Goal: Task Accomplishment & Management: Manage account settings

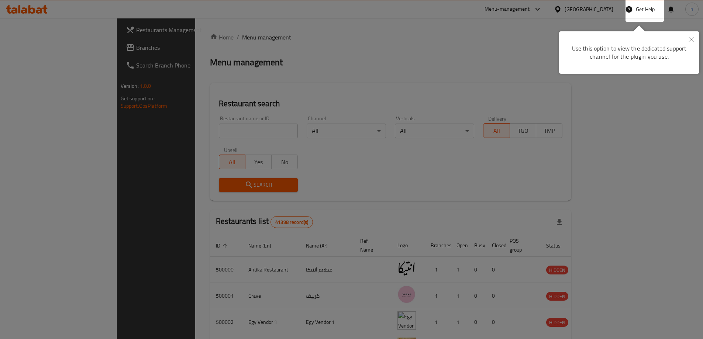
click at [319, 151] on div at bounding box center [351, 169] width 703 height 339
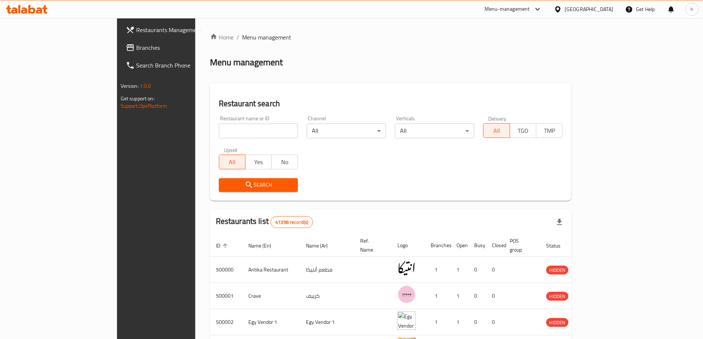
click at [606, 7] on div "Egypt" at bounding box center [589, 9] width 49 height 8
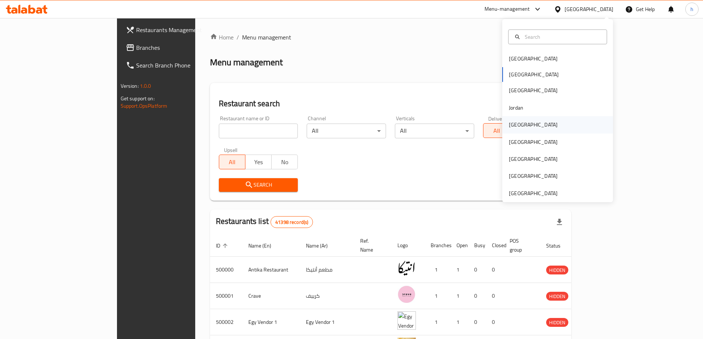
click at [536, 128] on div "[GEOGRAPHIC_DATA]" at bounding box center [558, 124] width 111 height 17
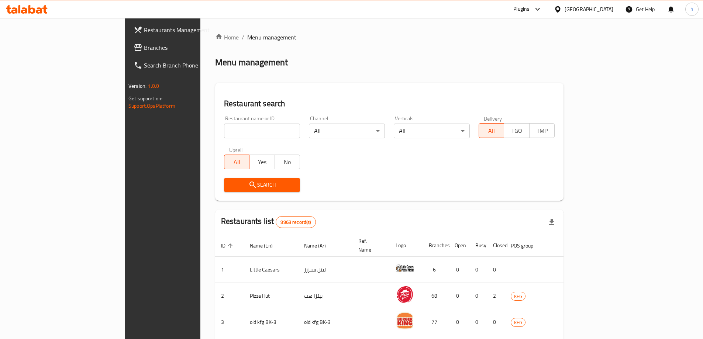
click at [128, 53] on link "Branches" at bounding box center [185, 48] width 114 height 18
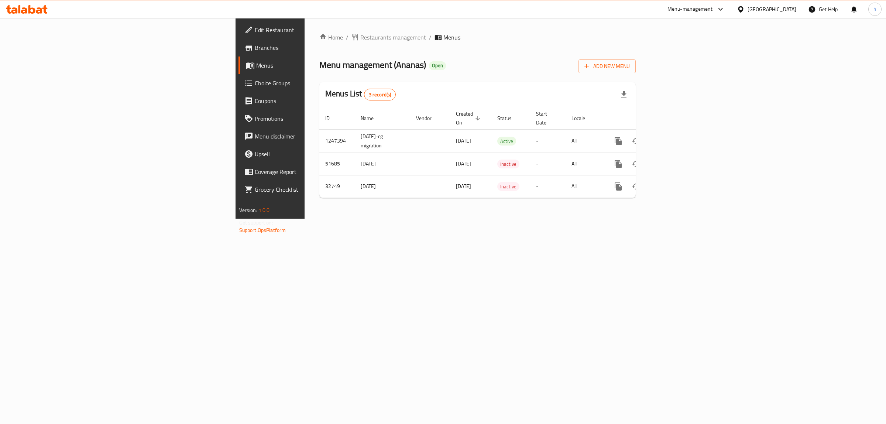
click at [255, 49] on span "Branches" at bounding box center [316, 47] width 123 height 9
click at [256, 66] on span "Menus" at bounding box center [316, 65] width 121 height 9
click at [256, 65] on span "Menus" at bounding box center [316, 65] width 121 height 9
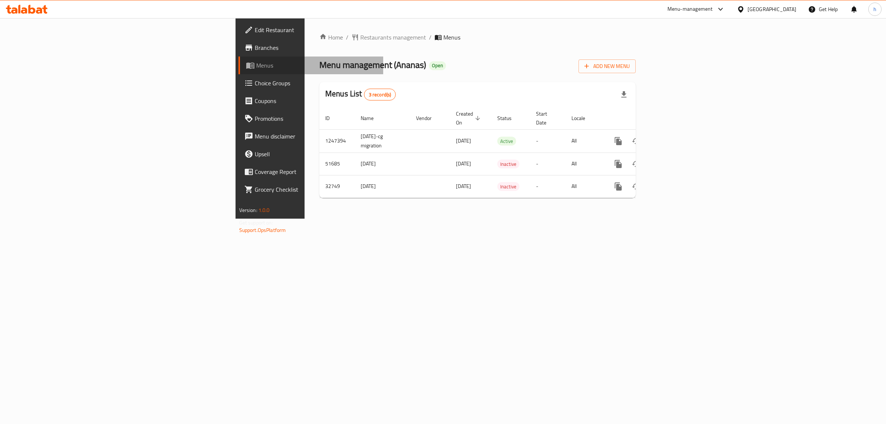
click at [256, 65] on span "Menus" at bounding box center [316, 65] width 121 height 9
click at [255, 47] on span "Branches" at bounding box center [316, 47] width 123 height 9
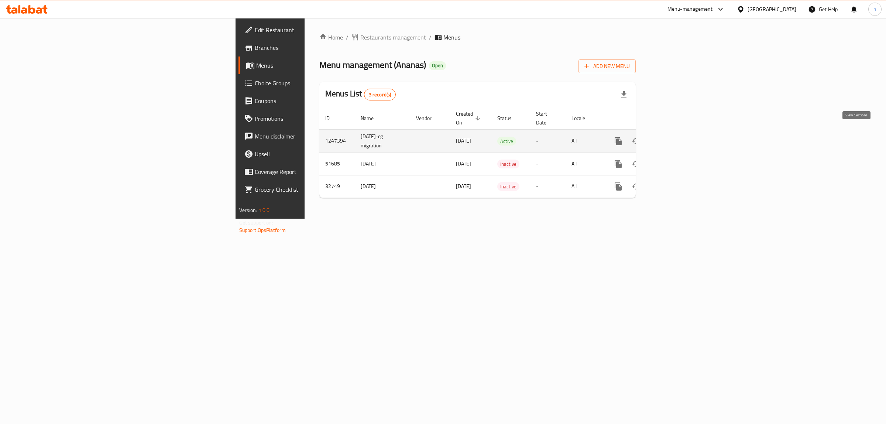
click at [675, 138] on icon "enhanced table" at bounding box center [671, 141] width 7 height 7
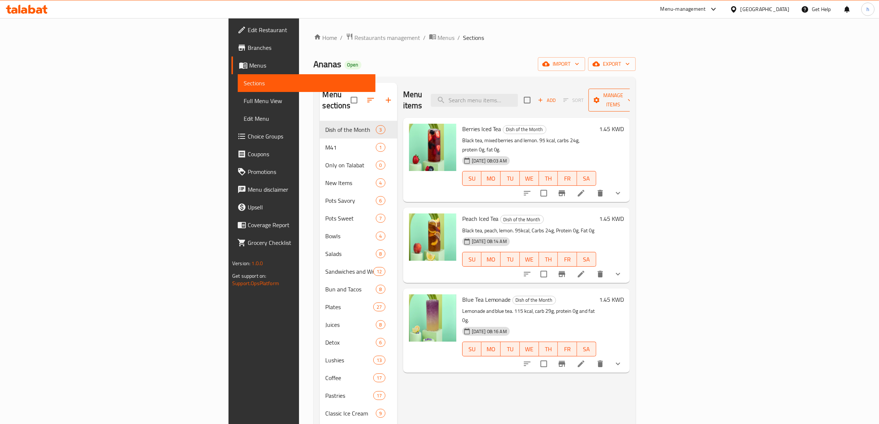
click at [632, 91] on span "Manage items" at bounding box center [613, 100] width 38 height 18
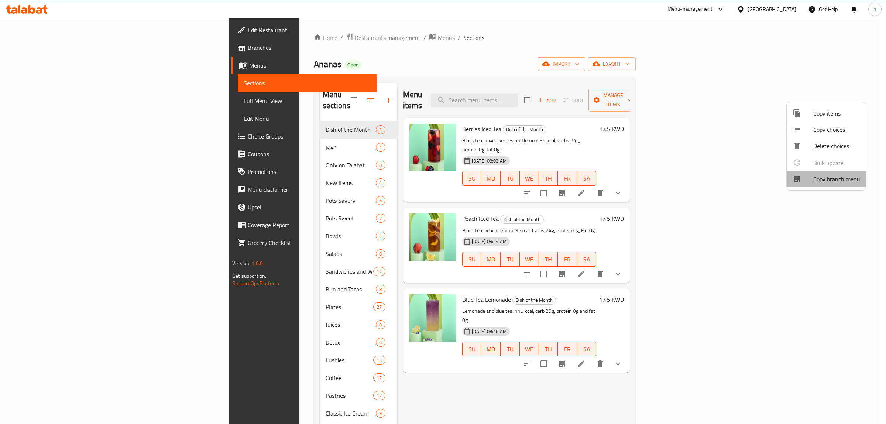
click at [837, 176] on span "Copy branch menu" at bounding box center [836, 179] width 47 height 9
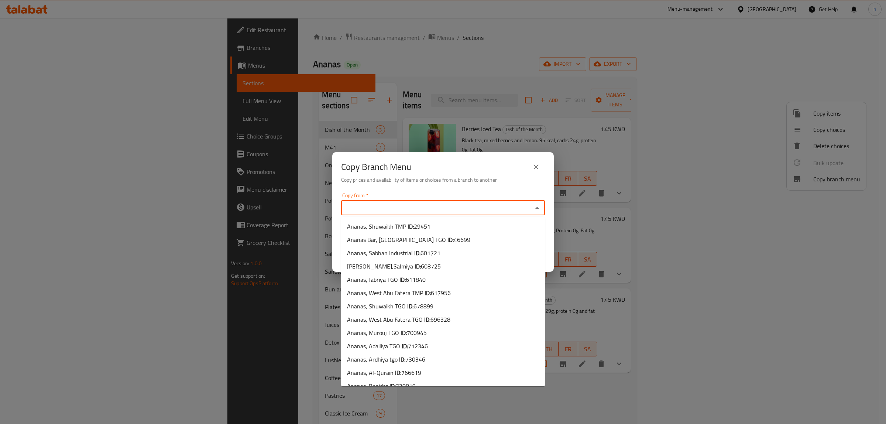
click at [528, 206] on input "Copy from   *" at bounding box center [436, 208] width 187 height 10
click at [442, 352] on li "Ananas, Al-Qurain ID: 766619" at bounding box center [443, 350] width 204 height 13
type input "Ananas, Al-Qurain"
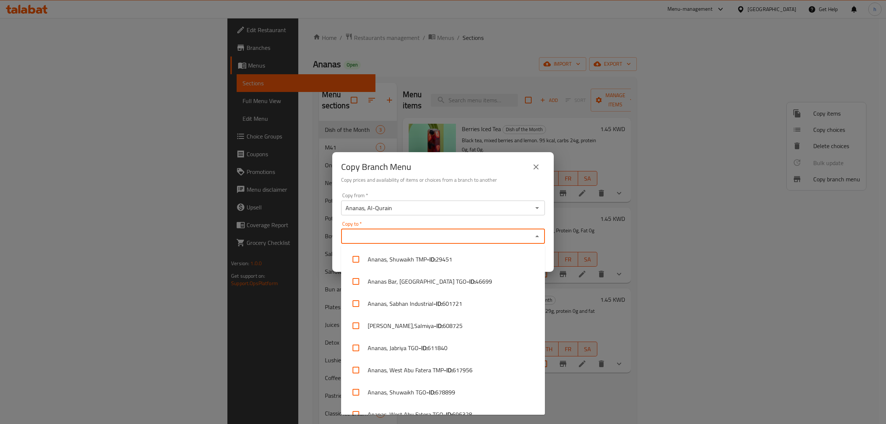
click at [453, 239] on input "Copy to   *" at bounding box center [436, 236] width 187 height 10
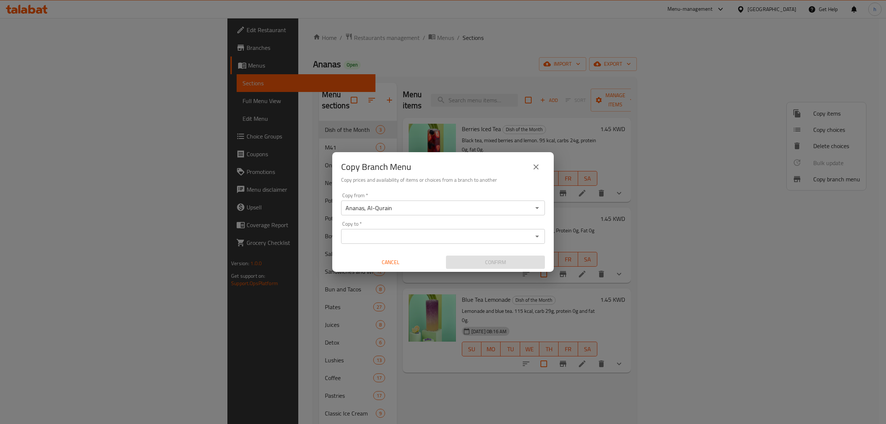
click at [466, 241] on input "Copy to   *" at bounding box center [436, 236] width 187 height 10
click at [386, 239] on input "Copy to   *" at bounding box center [436, 236] width 187 height 10
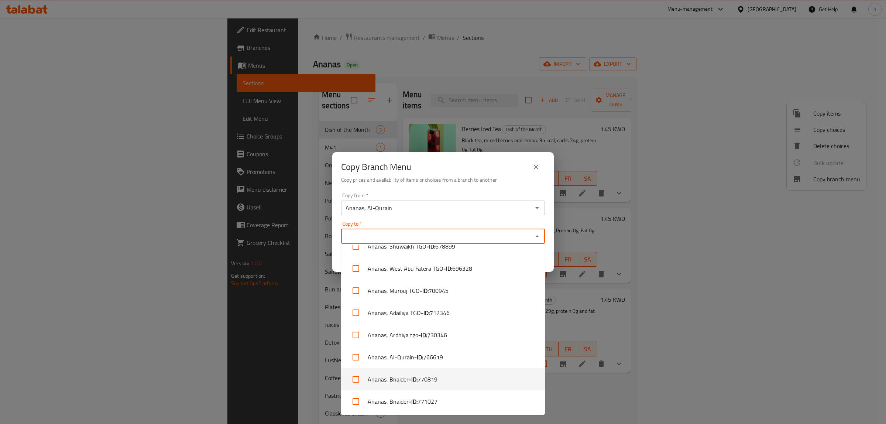
click at [432, 382] on span "770819" at bounding box center [428, 379] width 20 height 9
checkbox input "true"
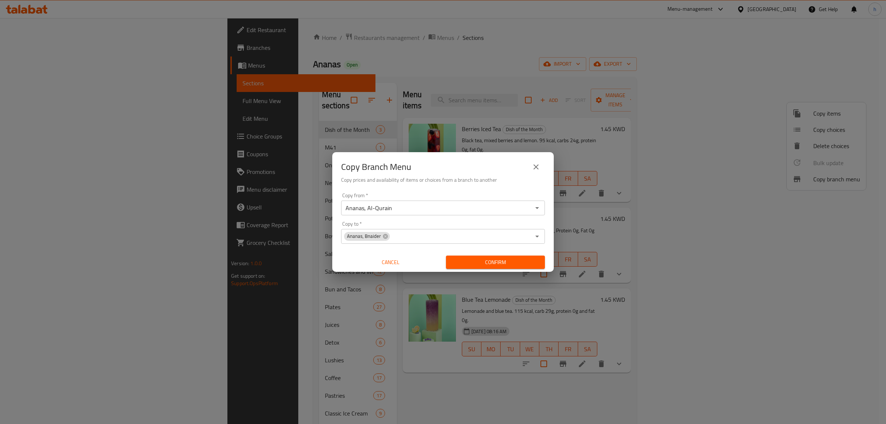
click at [510, 267] on button "Confirm" at bounding box center [495, 263] width 99 height 14
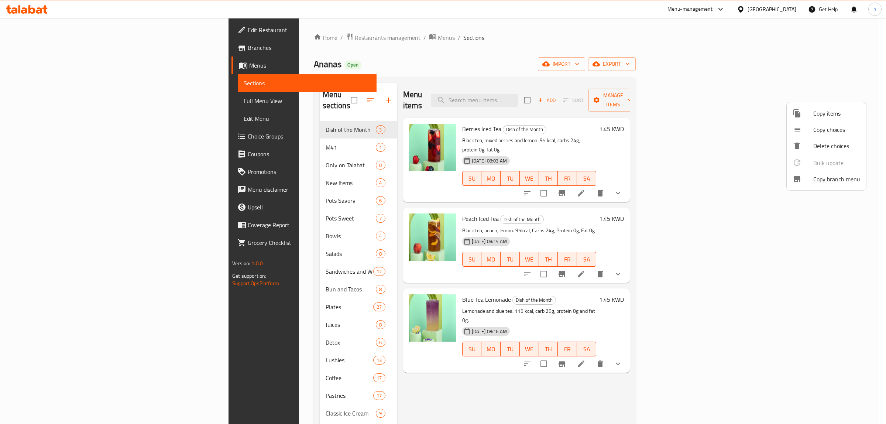
click at [479, 416] on div at bounding box center [443, 212] width 886 height 424
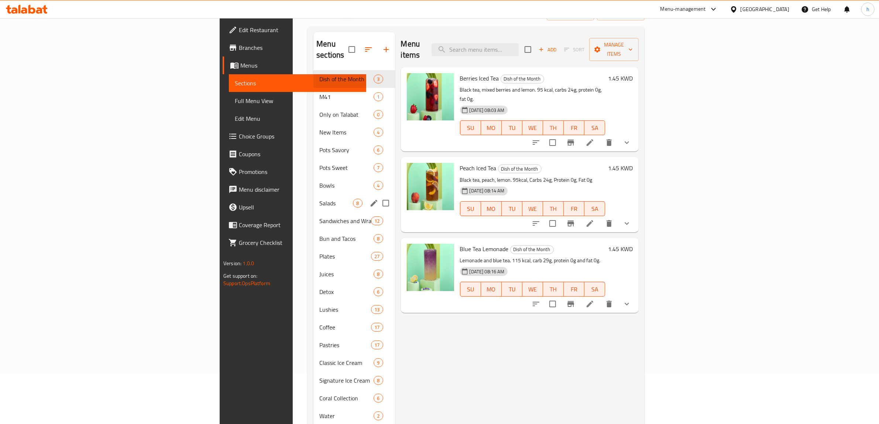
scroll to position [0, 0]
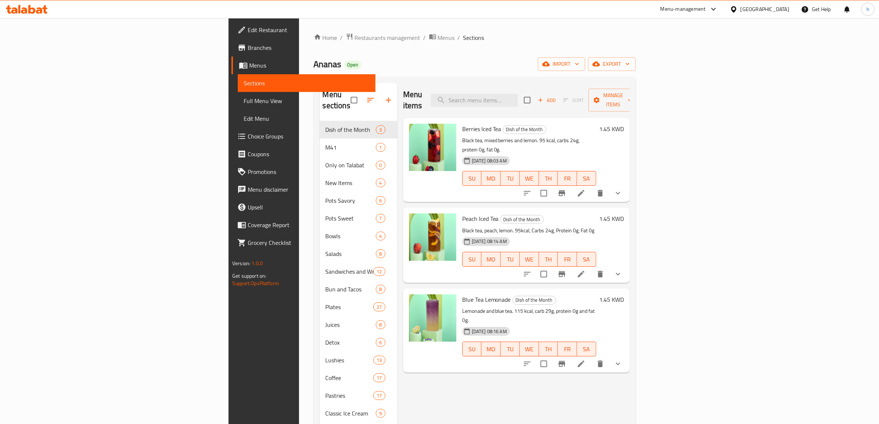
click at [248, 47] on span "Branches" at bounding box center [309, 47] width 122 height 9
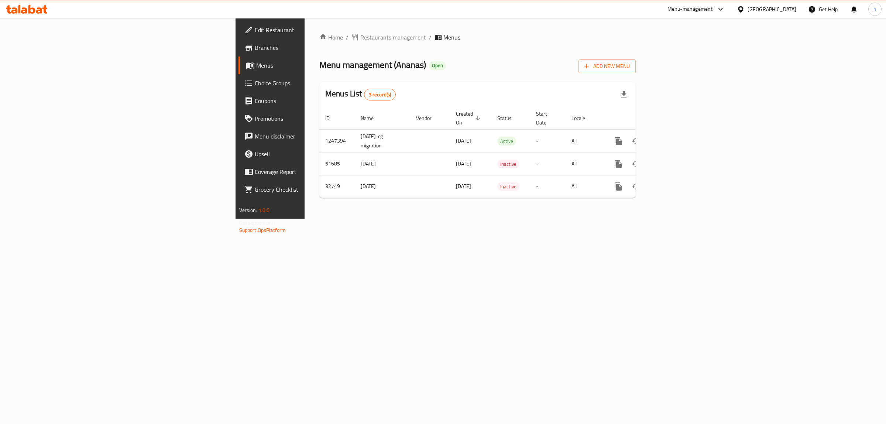
click at [239, 52] on link "Branches" at bounding box center [311, 48] width 145 height 18
click at [676, 137] on icon "enhanced table" at bounding box center [671, 141] width 9 height 9
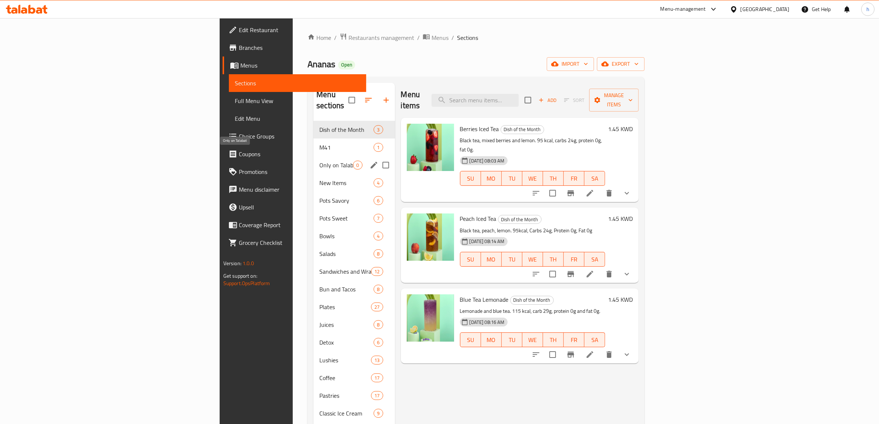
click at [319, 161] on span "Only on Talabat" at bounding box center [336, 165] width 34 height 9
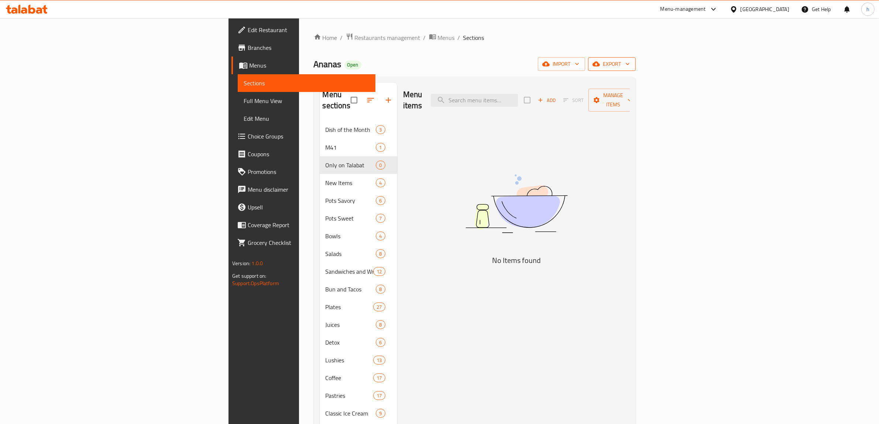
click at [630, 65] on span "export" at bounding box center [612, 63] width 36 height 9
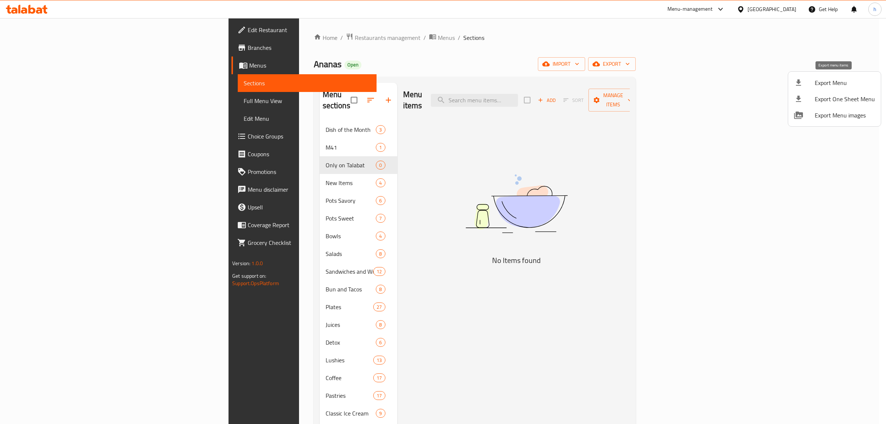
click at [830, 86] on span "Export Menu" at bounding box center [845, 82] width 60 height 9
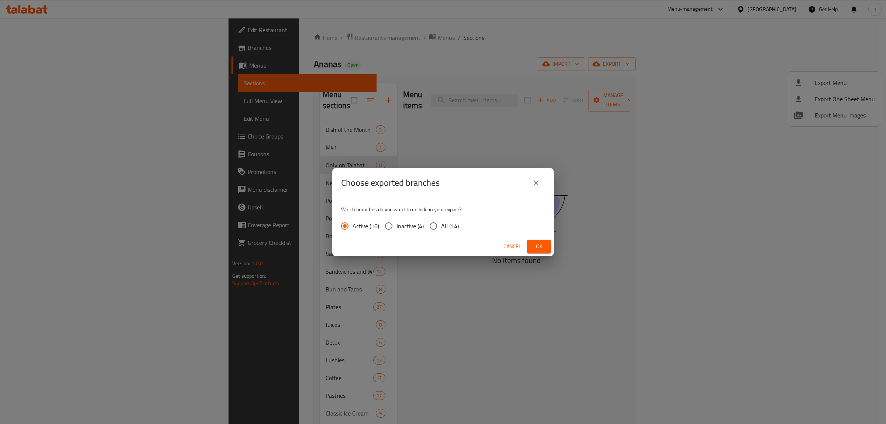
click at [452, 227] on span "All (14)" at bounding box center [450, 226] width 18 height 9
click at [441, 227] on input "All (14)" at bounding box center [434, 226] width 16 height 16
radio input "true"
click at [546, 245] on button "Ok" at bounding box center [539, 247] width 24 height 14
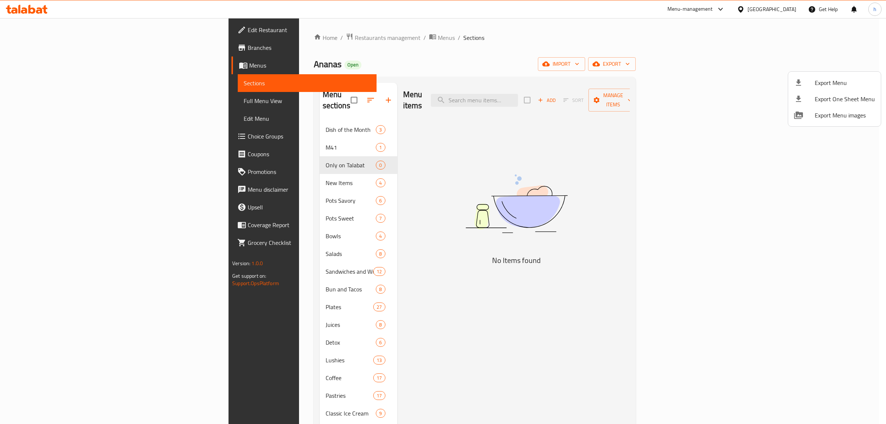
click at [44, 103] on div at bounding box center [443, 212] width 886 height 424
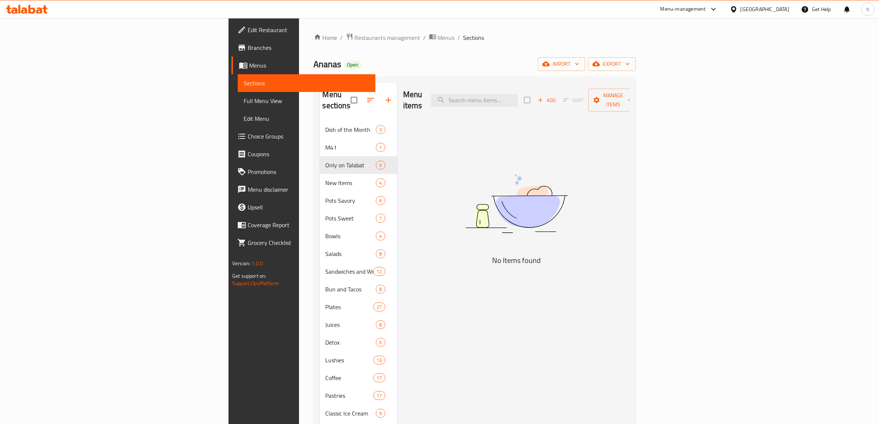
click at [244, 103] on span "Full Menu View" at bounding box center [307, 100] width 126 height 9
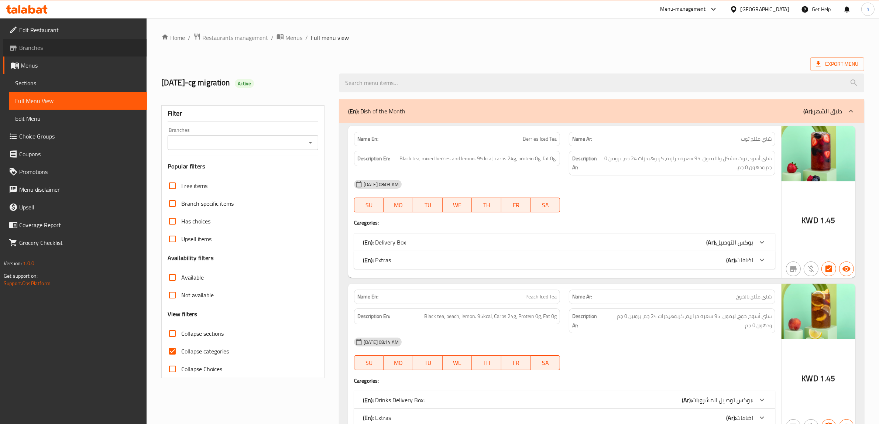
click at [62, 47] on span "Branches" at bounding box center [80, 47] width 122 height 9
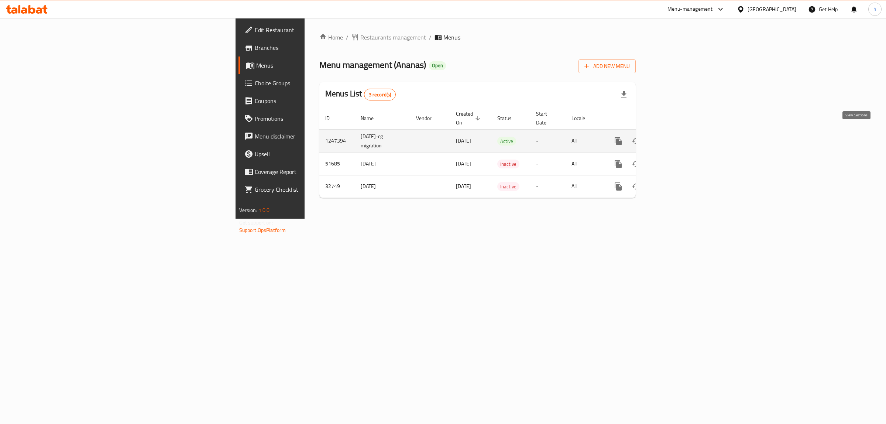
click at [676, 137] on icon "enhanced table" at bounding box center [671, 141] width 9 height 9
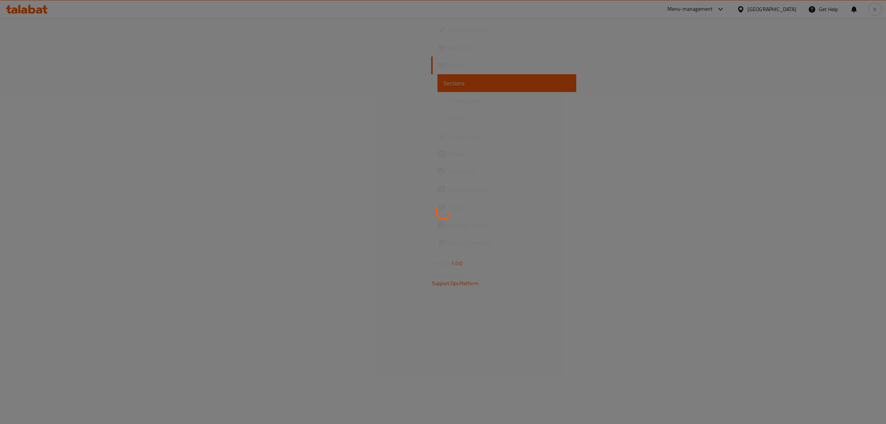
click at [267, 188] on div at bounding box center [443, 212] width 886 height 424
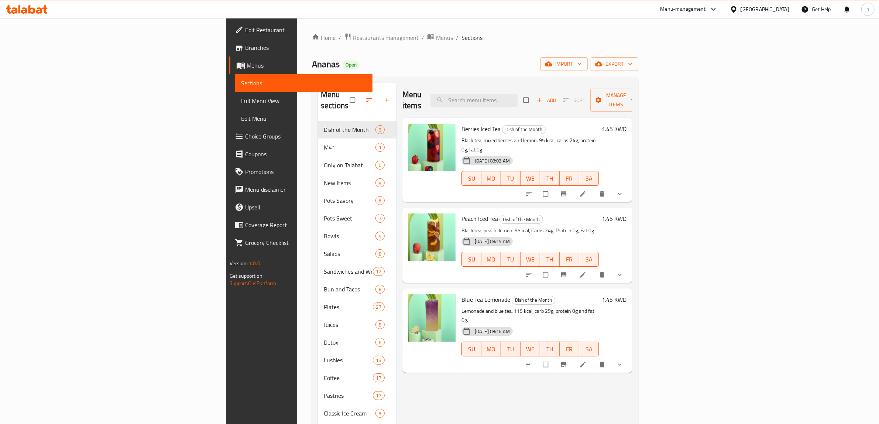
click at [245, 52] on span "Branches" at bounding box center [306, 47] width 122 height 9
